Goal: Task Accomplishment & Management: Manage account settings

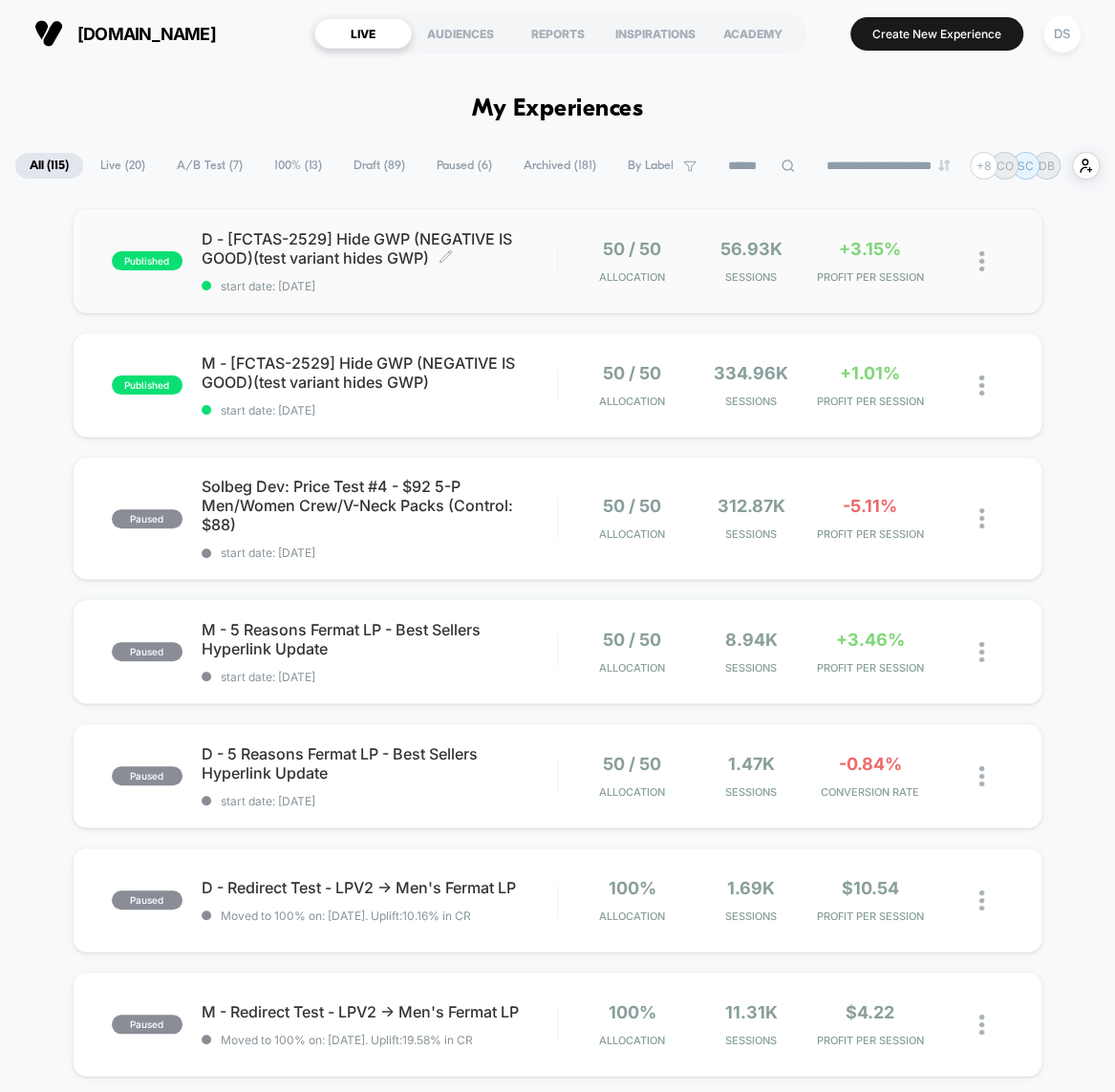
click at [315, 254] on span "D - [FCTAS-2529] Hide GWP (NEGATIVE IS GOOD)(test variant hides GWP) Click to e…" at bounding box center [379, 248] width 355 height 38
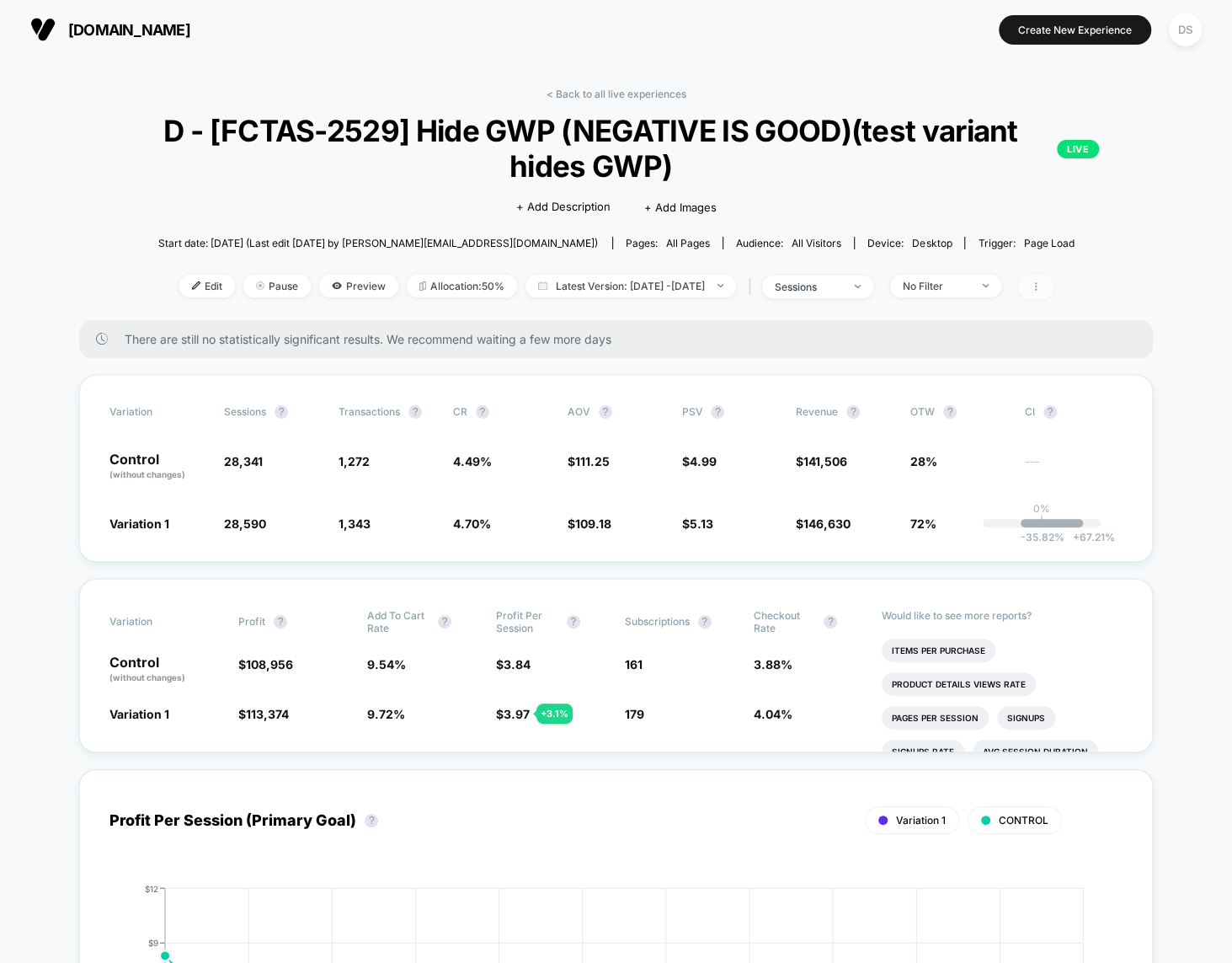
click at [982, 294] on span at bounding box center [1036, 286] width 35 height 24
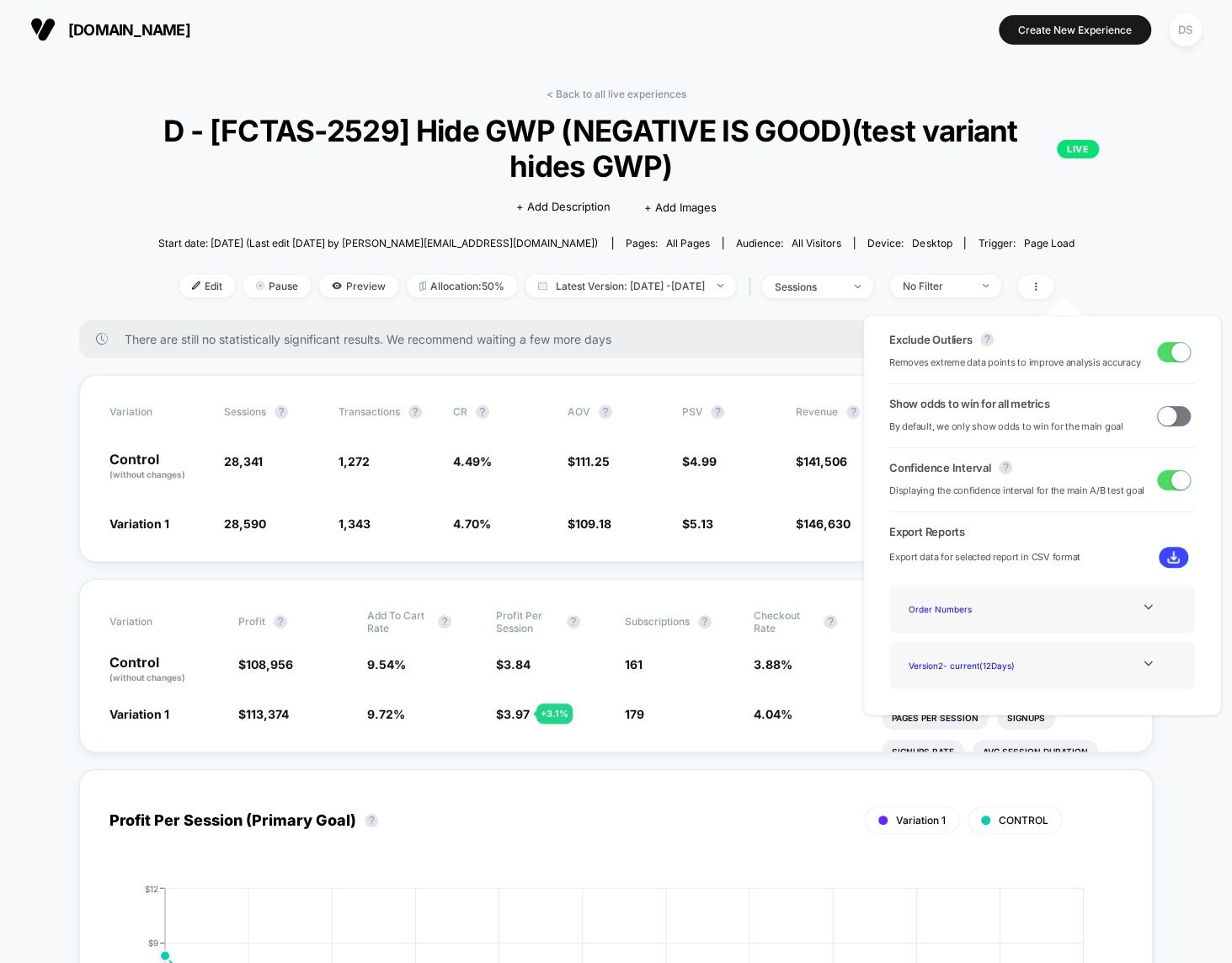
click at [982, 357] on span at bounding box center [1174, 351] width 34 height 20
click at [982, 357] on span at bounding box center [1167, 350] width 18 height 18
click at [624, 93] on link "< Back to all live experiences" at bounding box center [617, 93] width 140 height 13
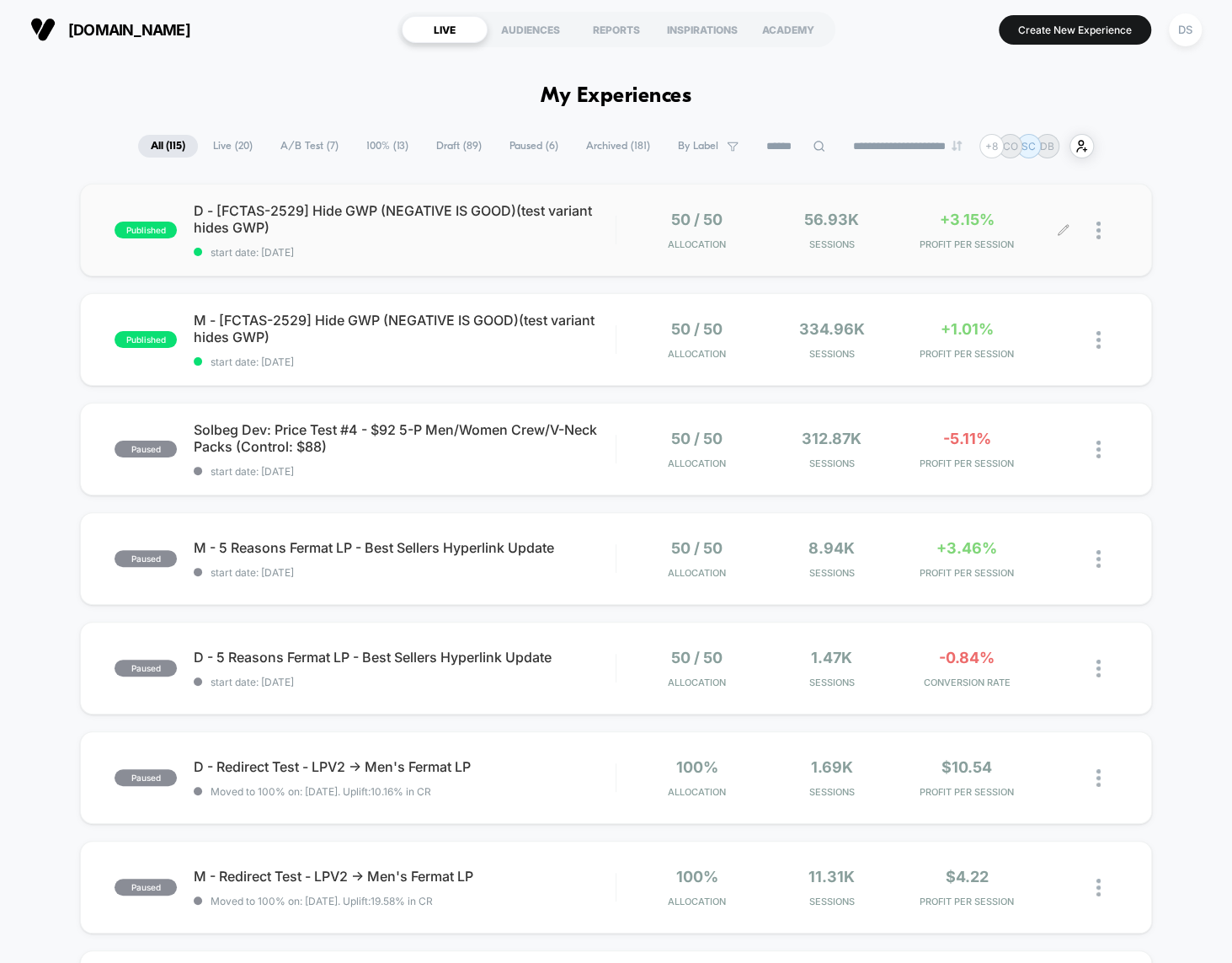
click at [982, 231] on div at bounding box center [1107, 230] width 21 height 40
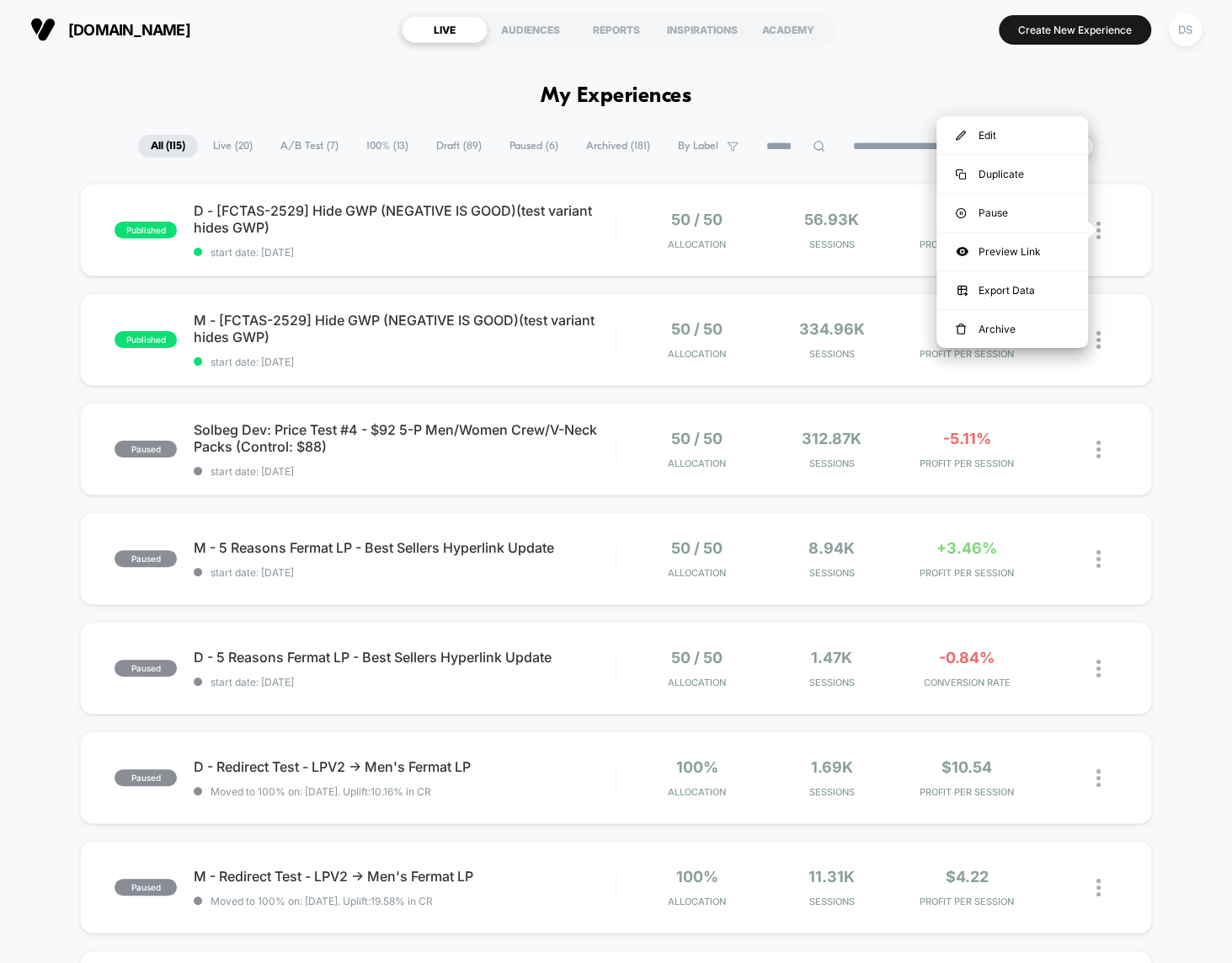
click at [728, 58] on div "[DOMAIN_NAME] LIVE AUDIENCES REPORTS INSPIRATIONS ACADEMY Create New Experience…" at bounding box center [616, 29] width 1232 height 59
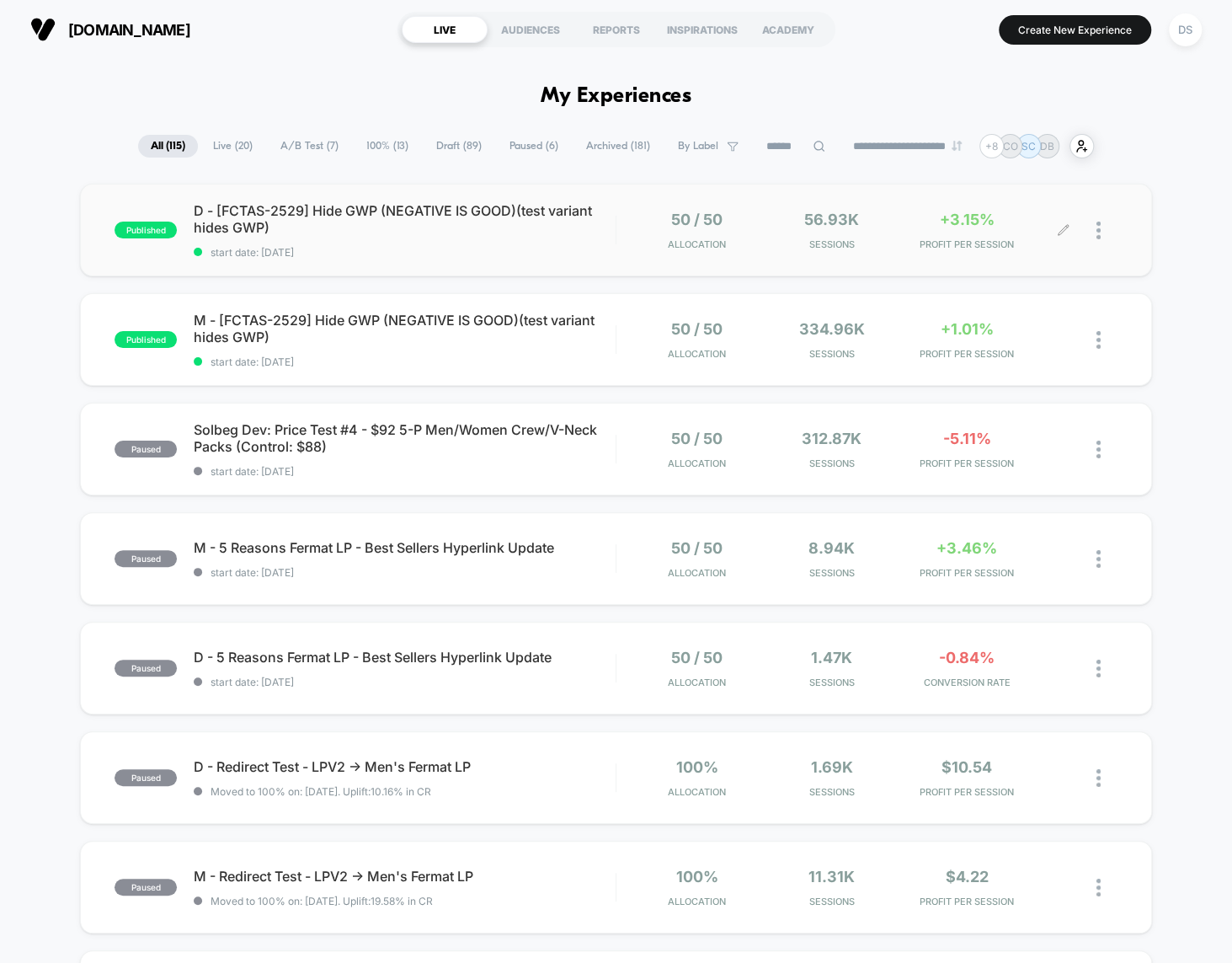
click at [982, 236] on div at bounding box center [1107, 230] width 21 height 40
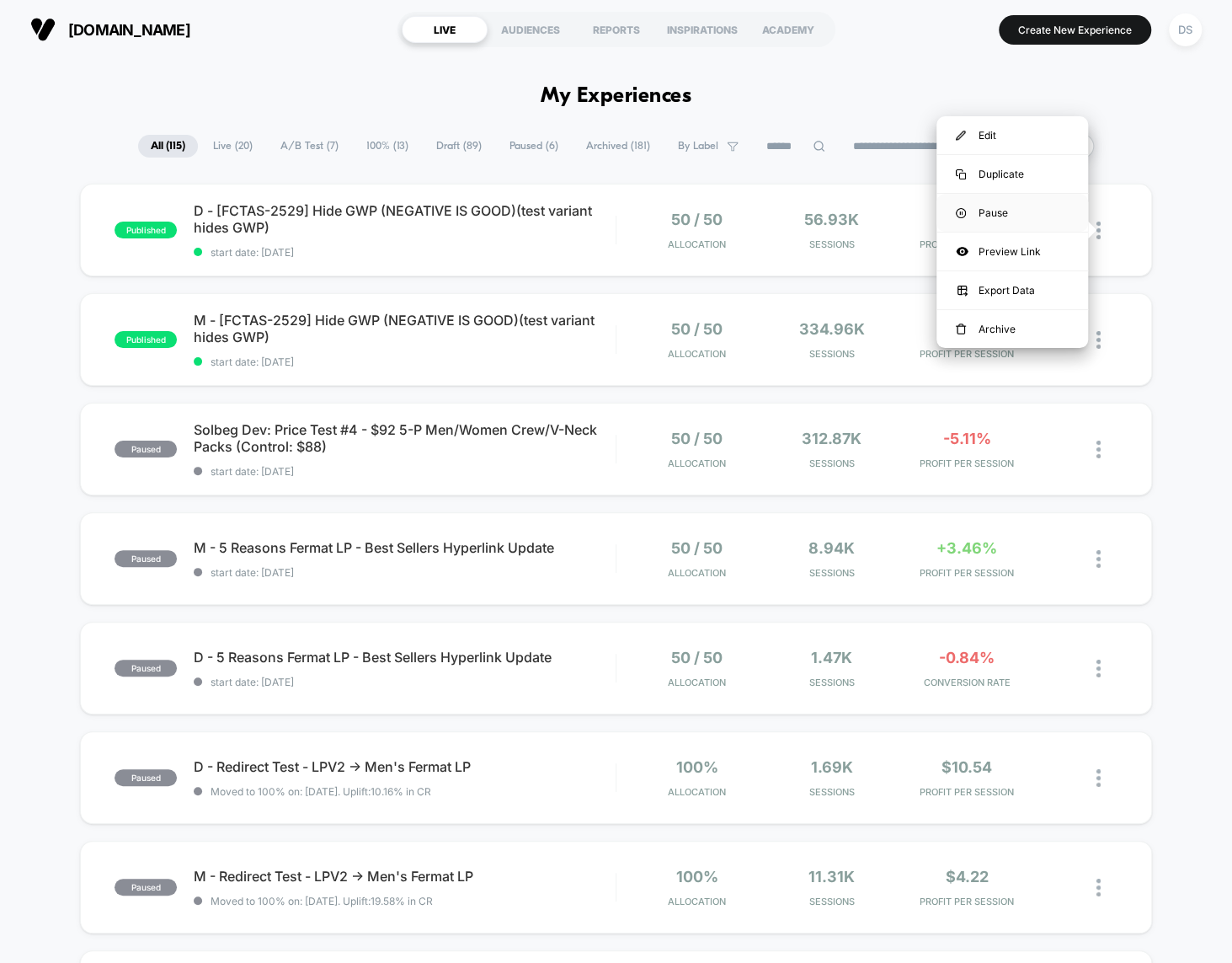
click at [982, 210] on div "Pause" at bounding box center [1012, 213] width 151 height 38
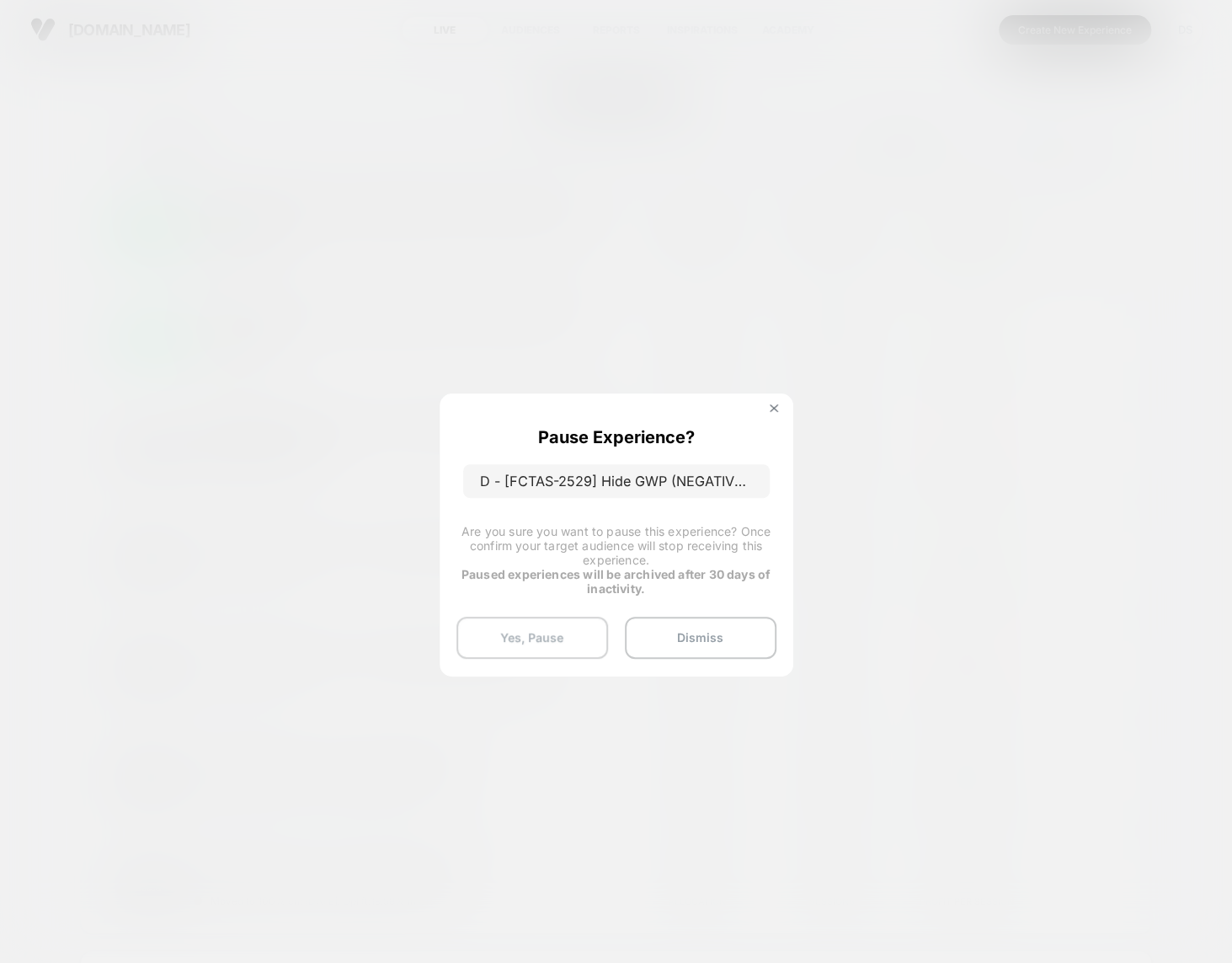
click at [547, 631] on button "Yes, Pause" at bounding box center [532, 638] width 151 height 42
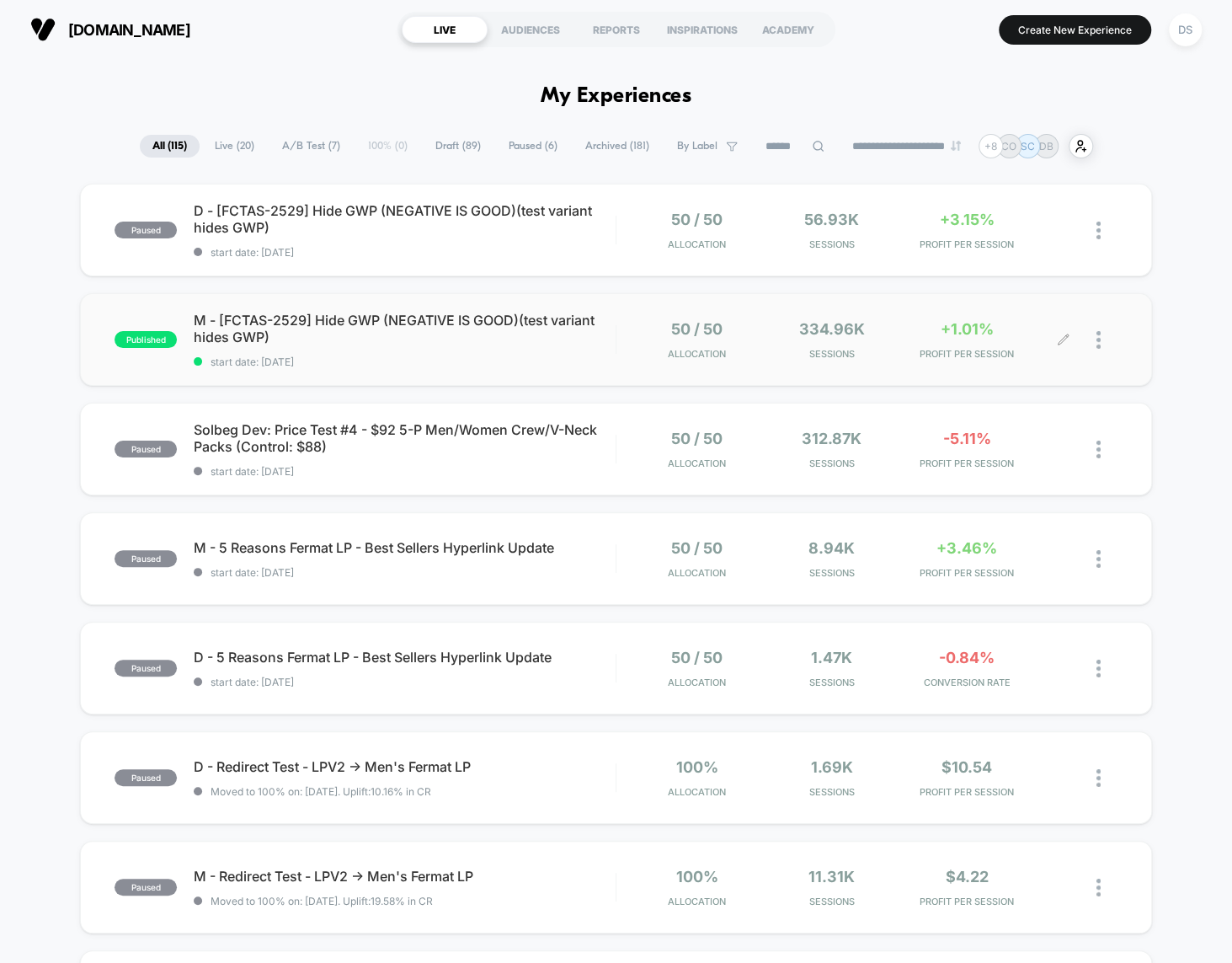
click at [982, 330] on div at bounding box center [1107, 340] width 21 height 40
click at [982, 320] on div "Pause" at bounding box center [1012, 322] width 151 height 38
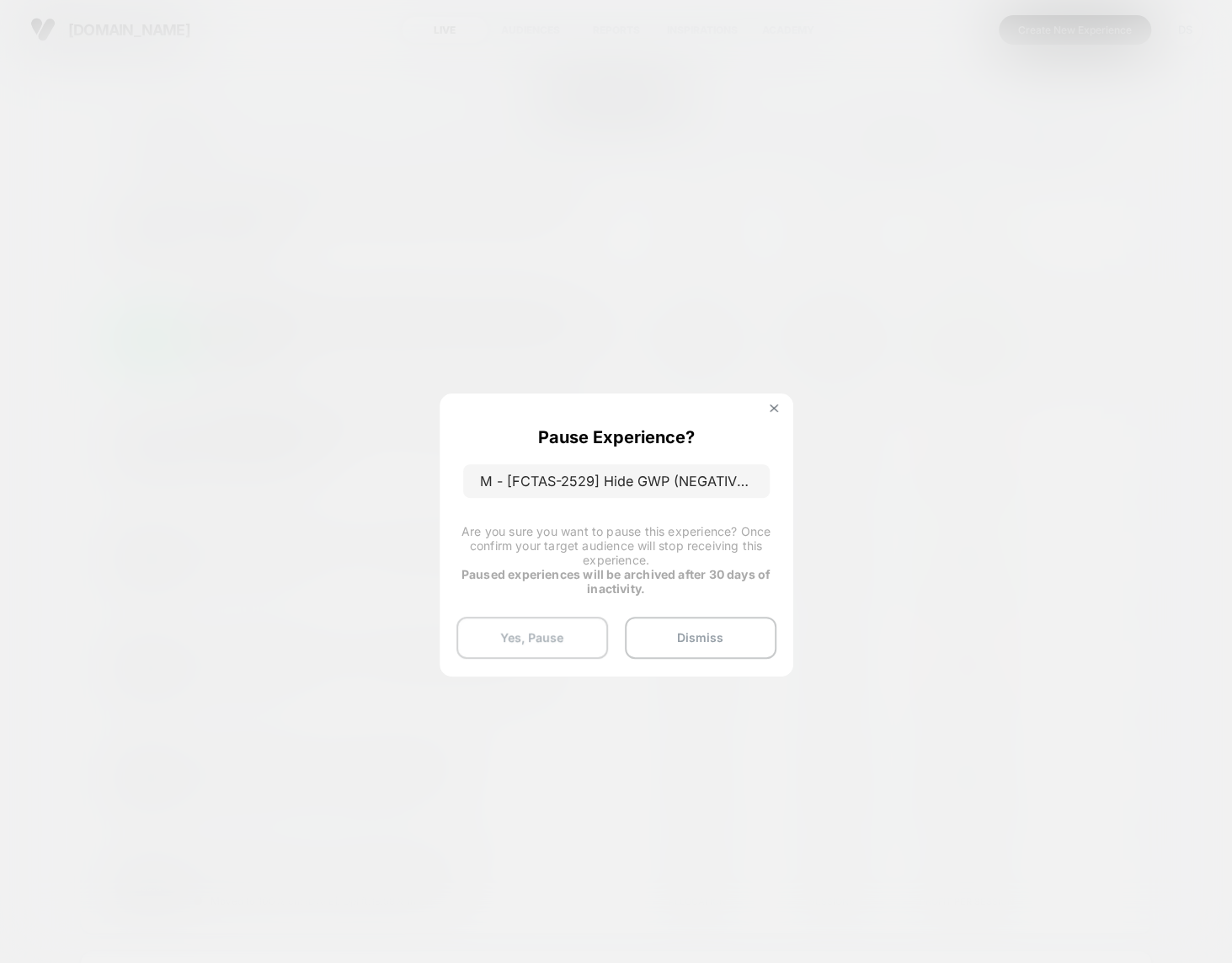
click at [498, 634] on button "Yes, Pause" at bounding box center [532, 638] width 151 height 42
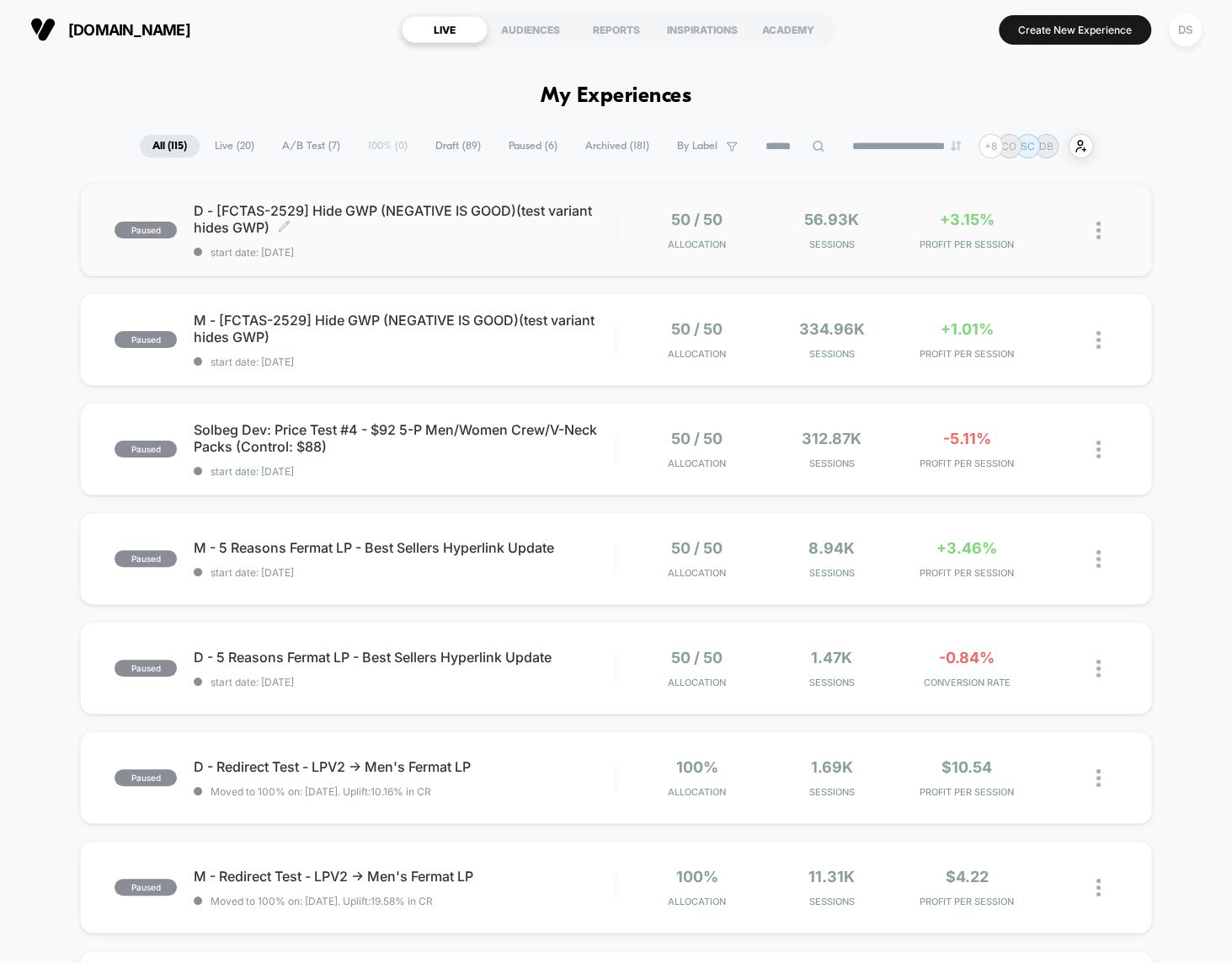
click at [451, 215] on span "D - [FCTAS-2529] Hide GWP (NEGATIVE IS GOOD)(test variant hides GWP) Click to e…" at bounding box center [405, 219] width 422 height 34
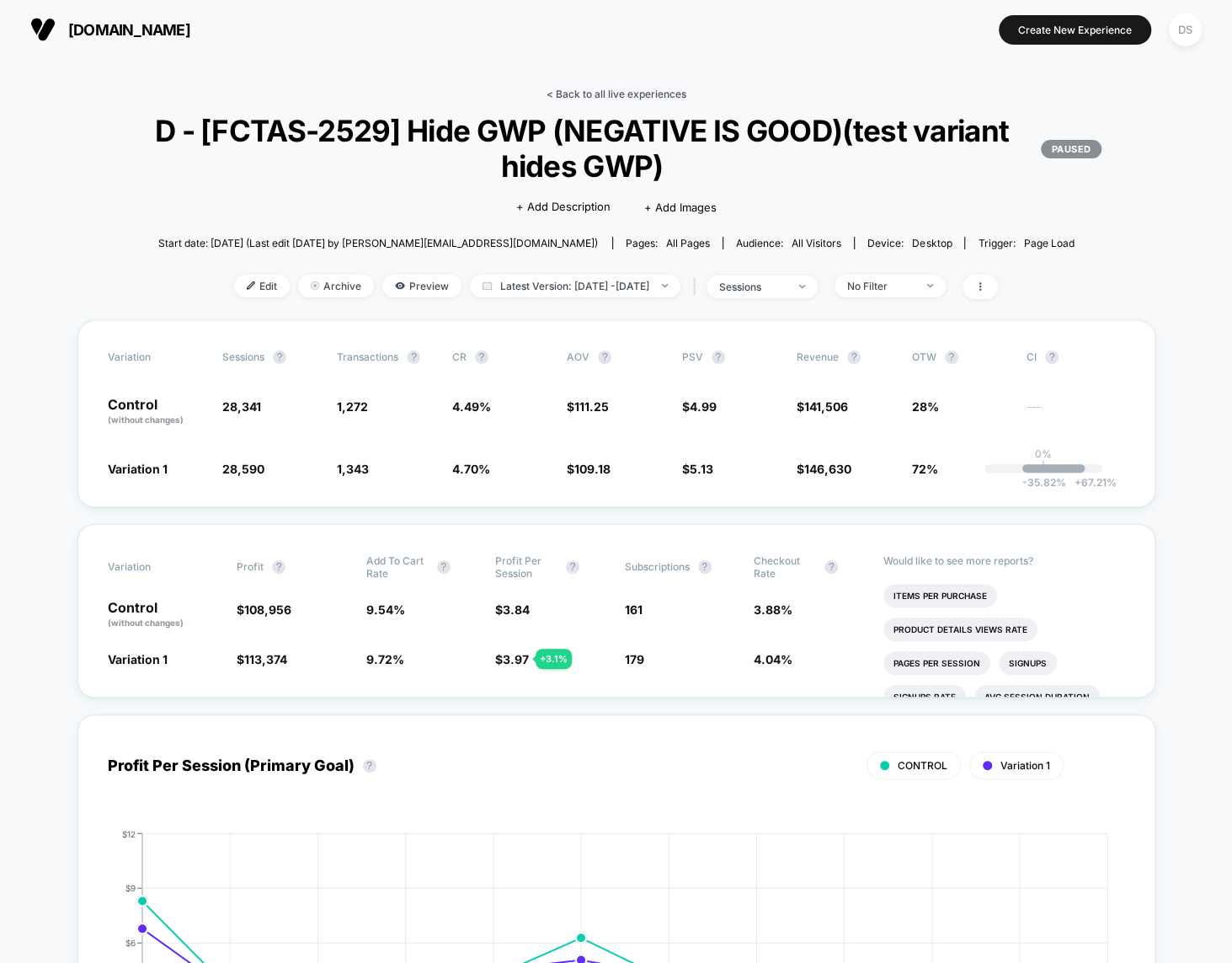
click at [585, 89] on link "< Back to all live experiences" at bounding box center [617, 93] width 140 height 13
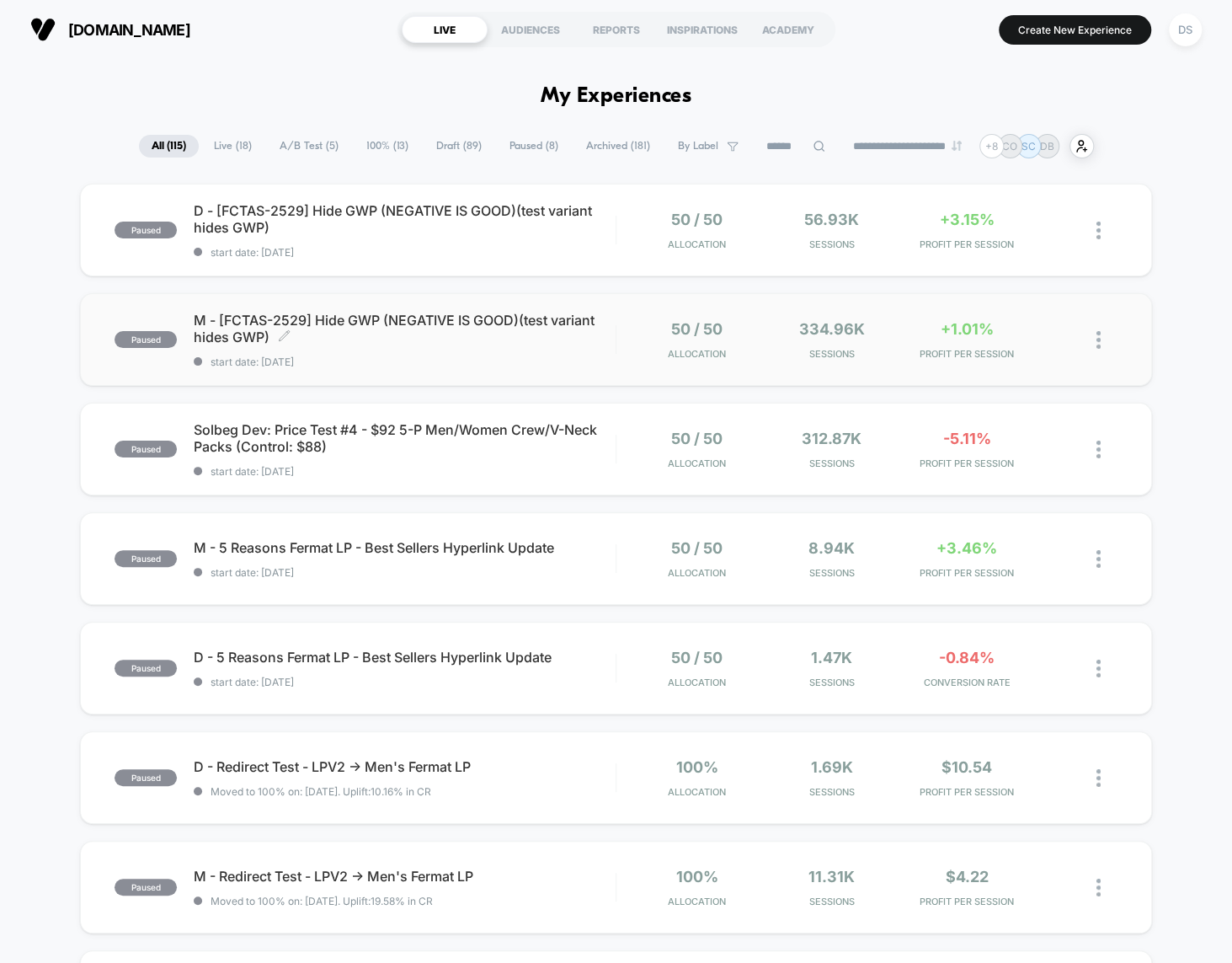
click at [568, 331] on span "M - [FCTAS-2529] Hide GWP (NEGATIVE IS GOOD)(test variant hides GWP) Click to e…" at bounding box center [405, 328] width 422 height 34
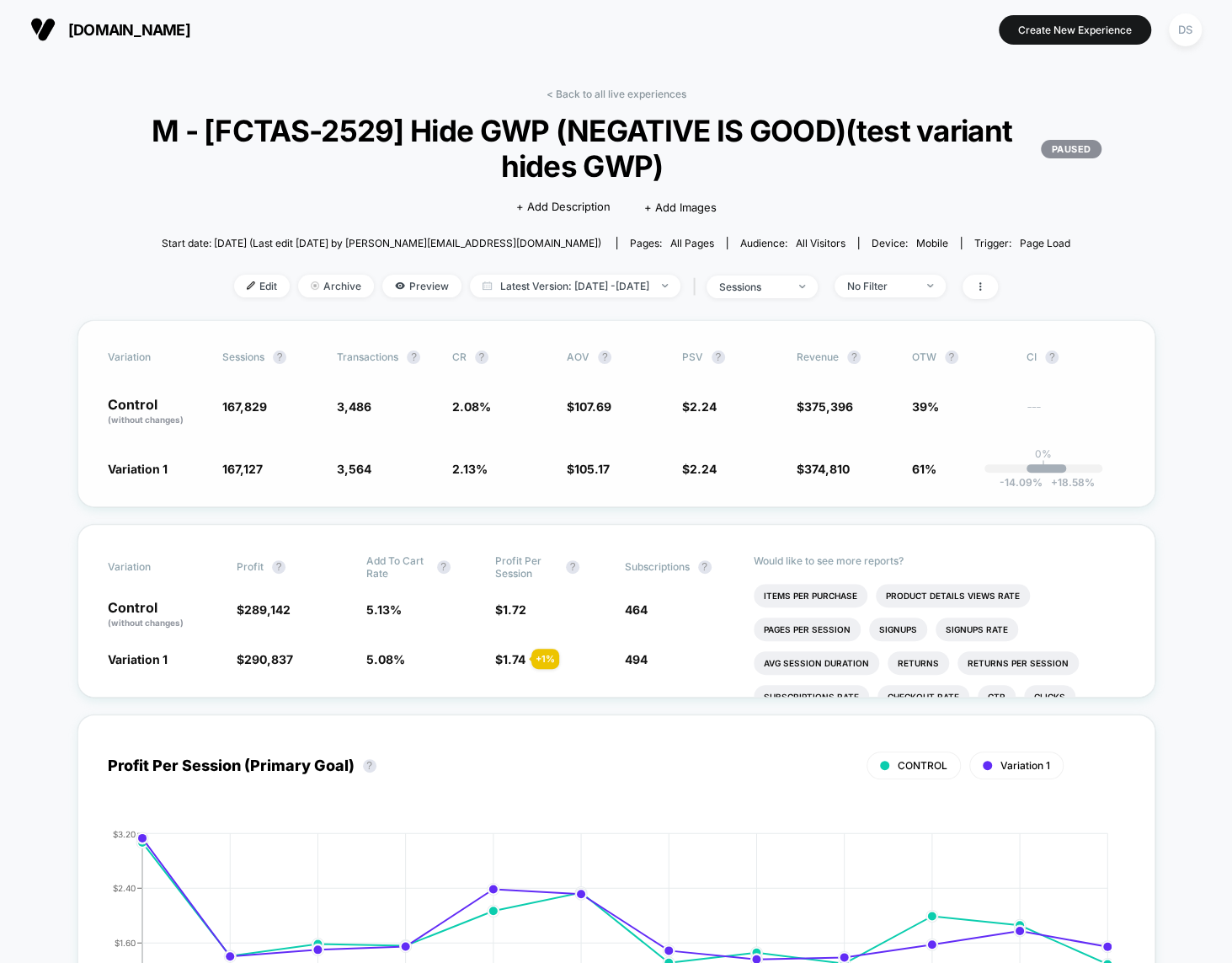
drag, startPoint x: 568, startPoint y: 328, endPoint x: 640, endPoint y: 502, distance: 188.3
click at [640, 502] on div "Variation Sessions ? Transactions ? CR ? AOV ? PSV ? Revenue ? OTW ? CI ? Contr…" at bounding box center [617, 414] width 1078 height 187
drag, startPoint x: 640, startPoint y: 502, endPoint x: 609, endPoint y: 311, distance: 193.5
drag, startPoint x: 609, startPoint y: 311, endPoint x: 660, endPoint y: 522, distance: 217.1
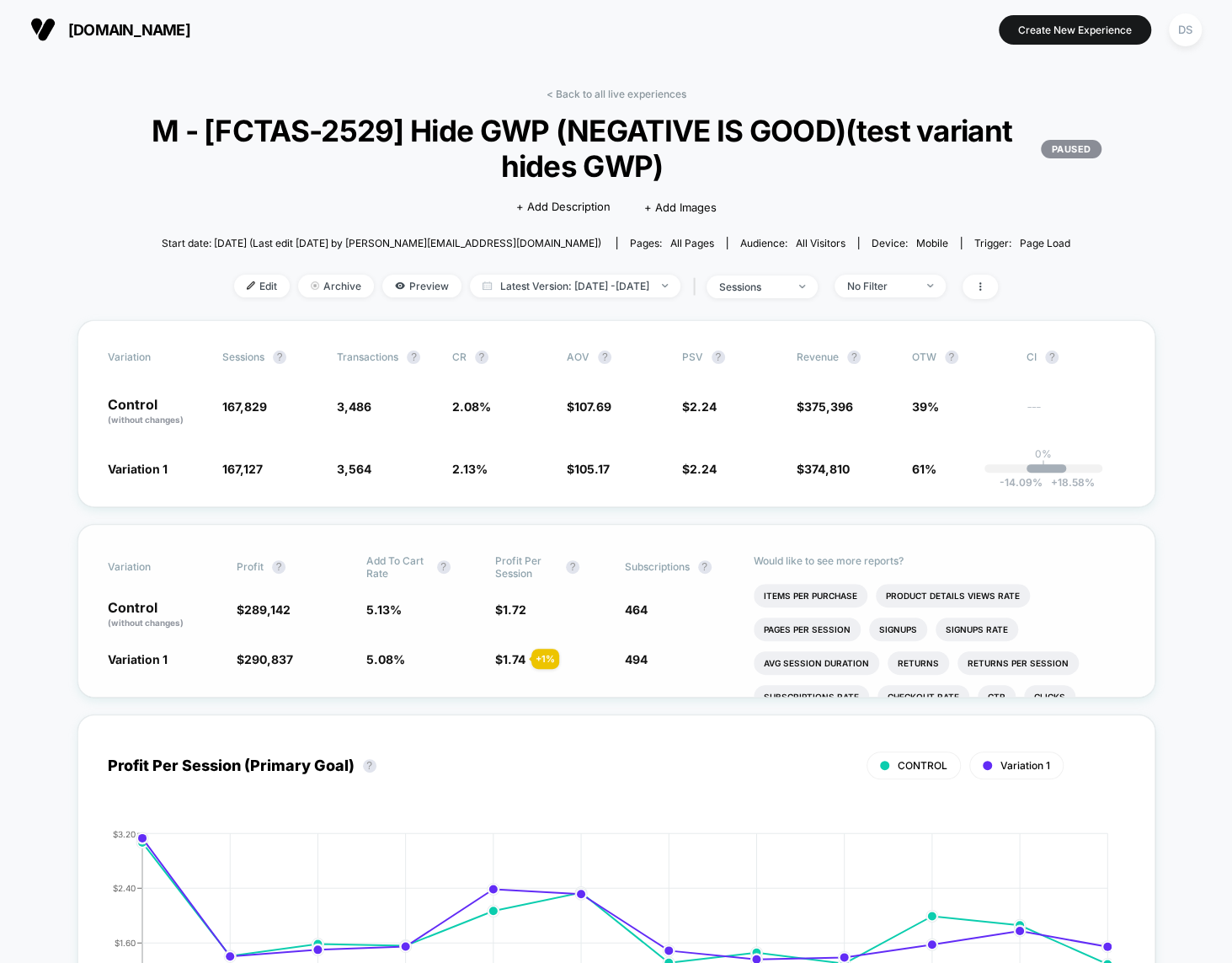
click at [597, 88] on link "< Back to all live experiences" at bounding box center [617, 93] width 140 height 13
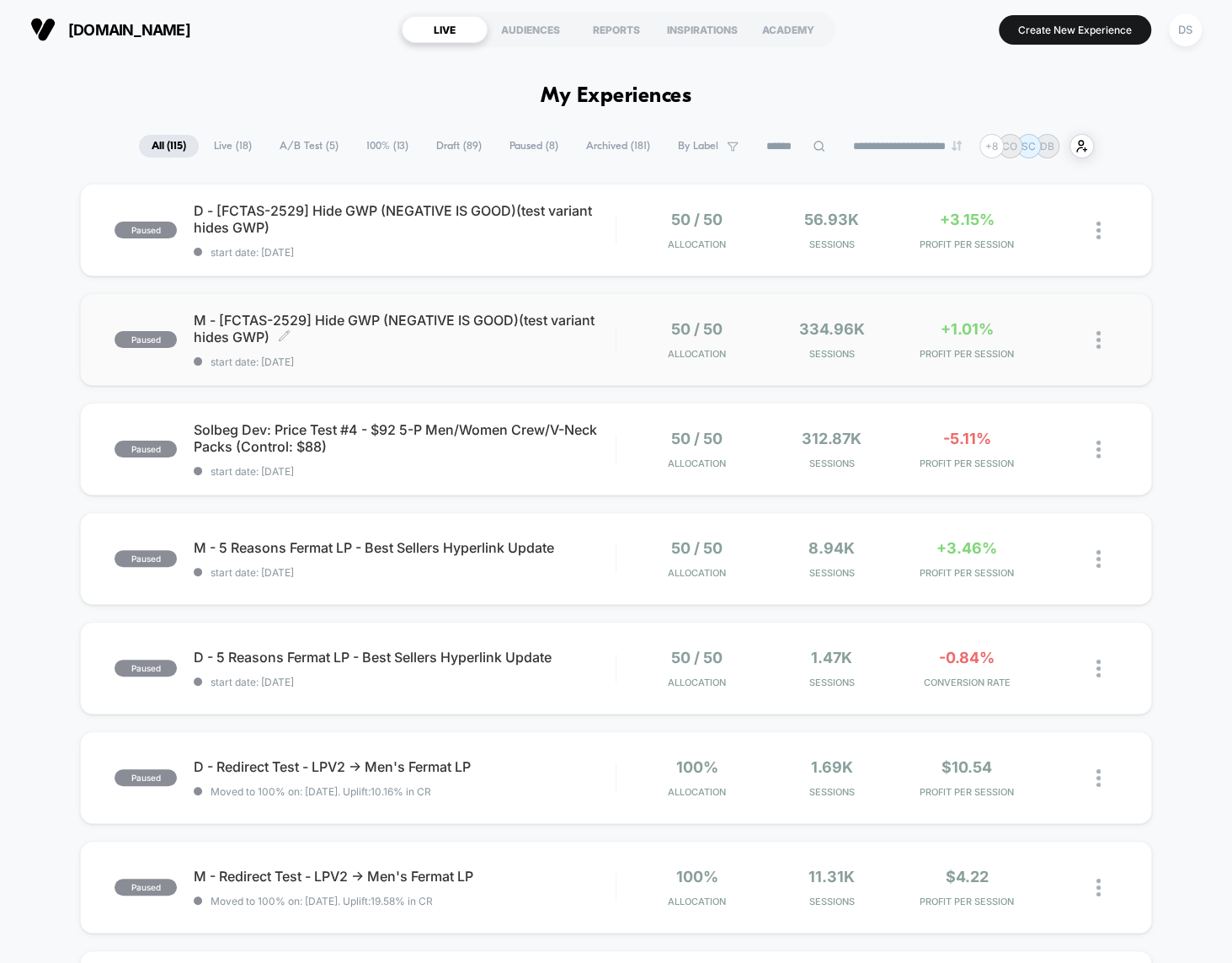
click at [549, 344] on span "M - [FCTAS-2529] Hide GWP (NEGATIVE IS GOOD)(test variant hides GWP) Click to e…" at bounding box center [405, 328] width 422 height 34
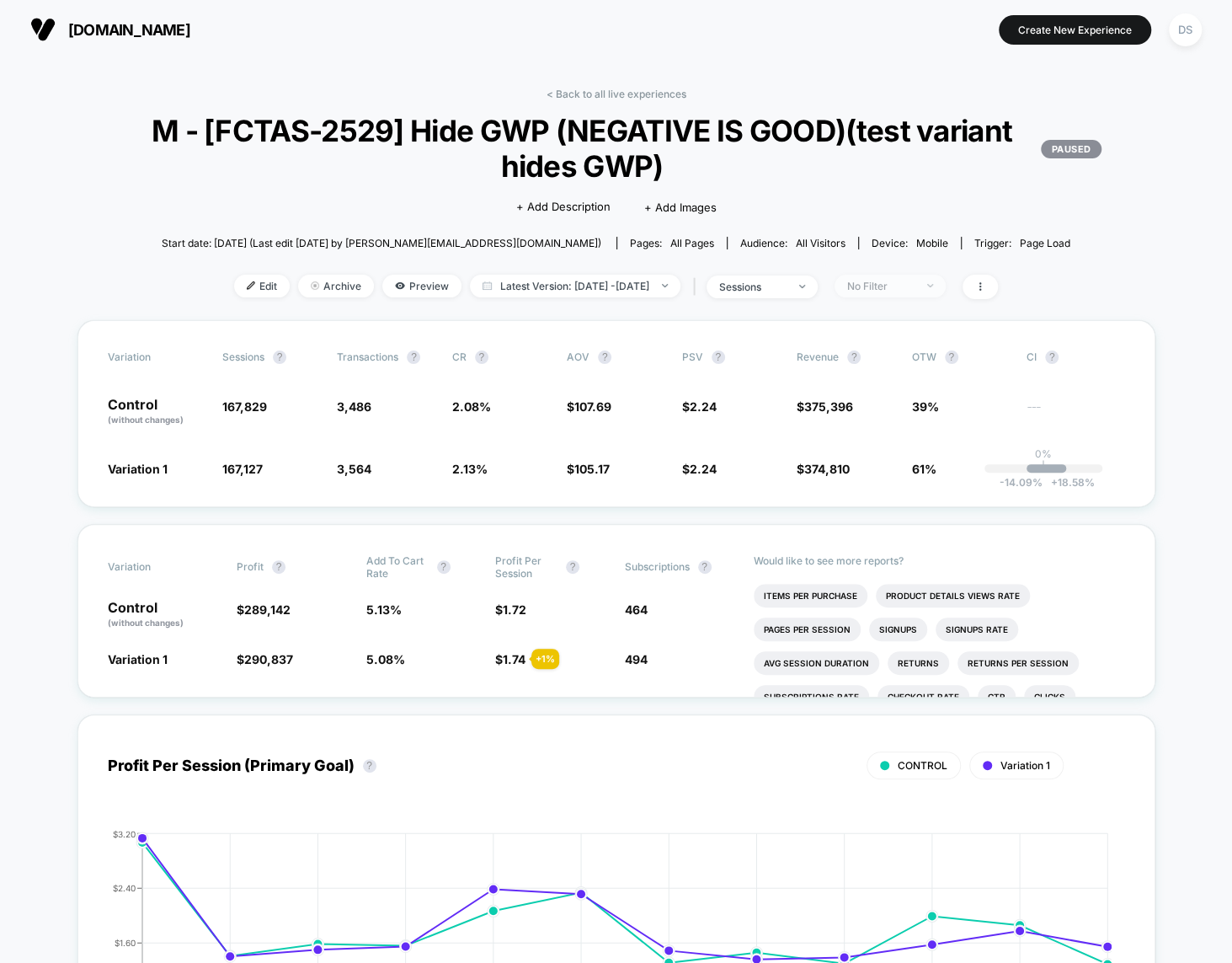
click at [914, 286] on div "No Filter" at bounding box center [881, 286] width 67 height 13
click at [982, 292] on span at bounding box center [980, 286] width 35 height 24
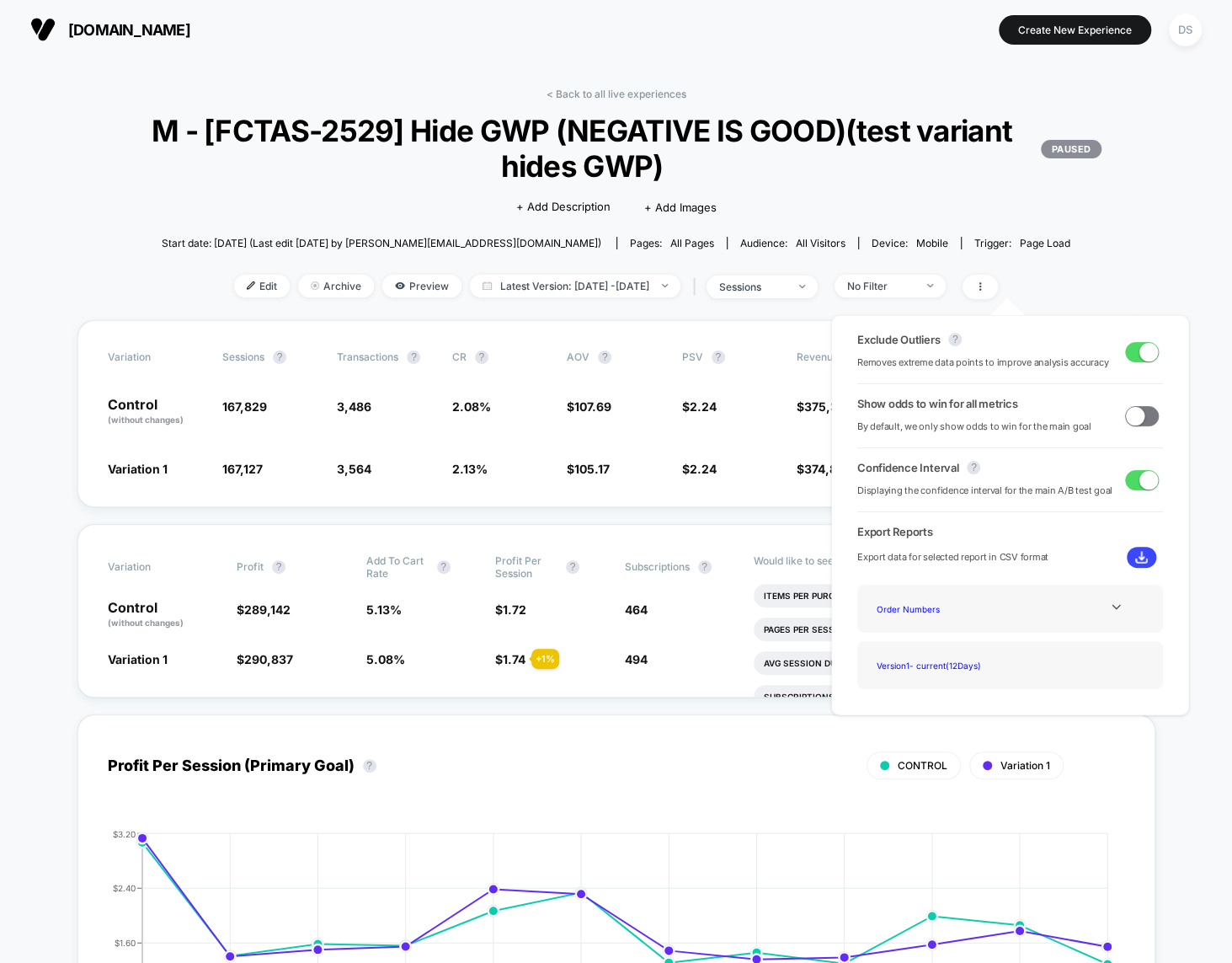
click at [982, 356] on div "Exclude Outliers ? Removes extreme data points to improve analysis accuracy" at bounding box center [1010, 352] width 305 height 38
click at [982, 352] on span at bounding box center [1147, 350] width 18 height 18
